Goal: Information Seeking & Learning: Learn about a topic

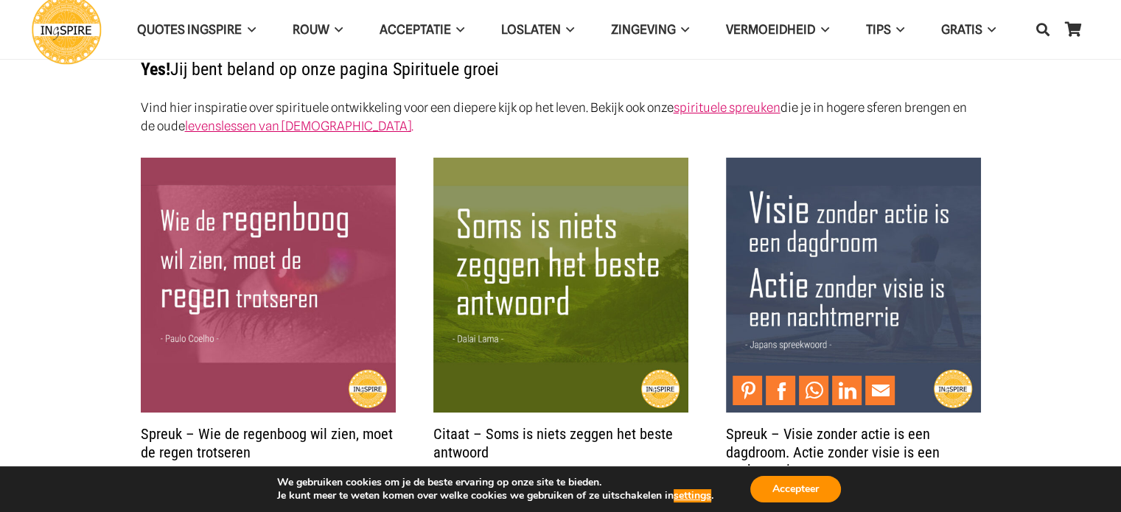
click at [761, 338] on img "Spreuk – Visie zonder actie is een dagdroom. Actie zonder visie is een nachtmer…" at bounding box center [853, 285] width 255 height 255
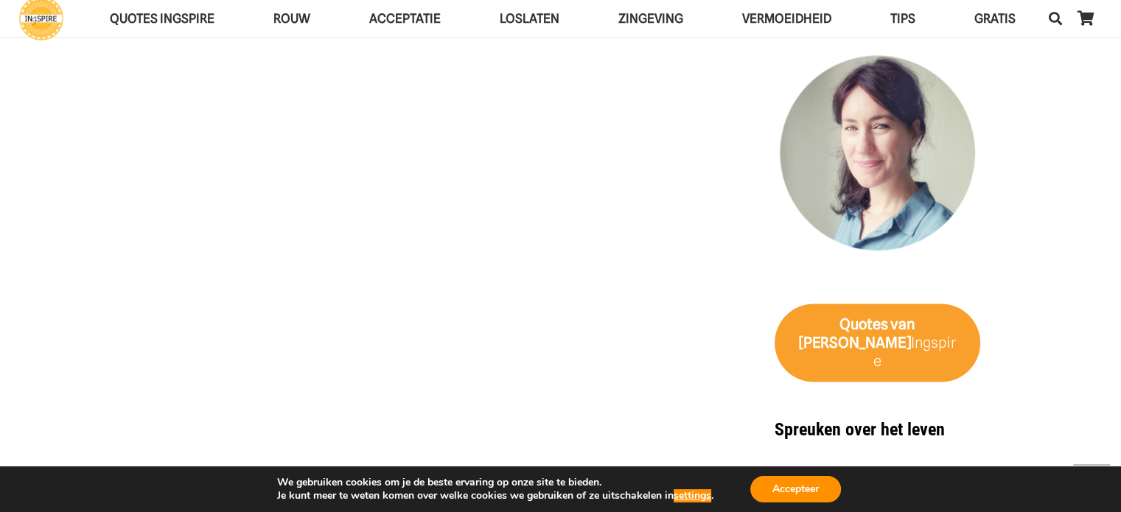
scroll to position [2193, 0]
